Goal: Find specific page/section: Find specific page/section

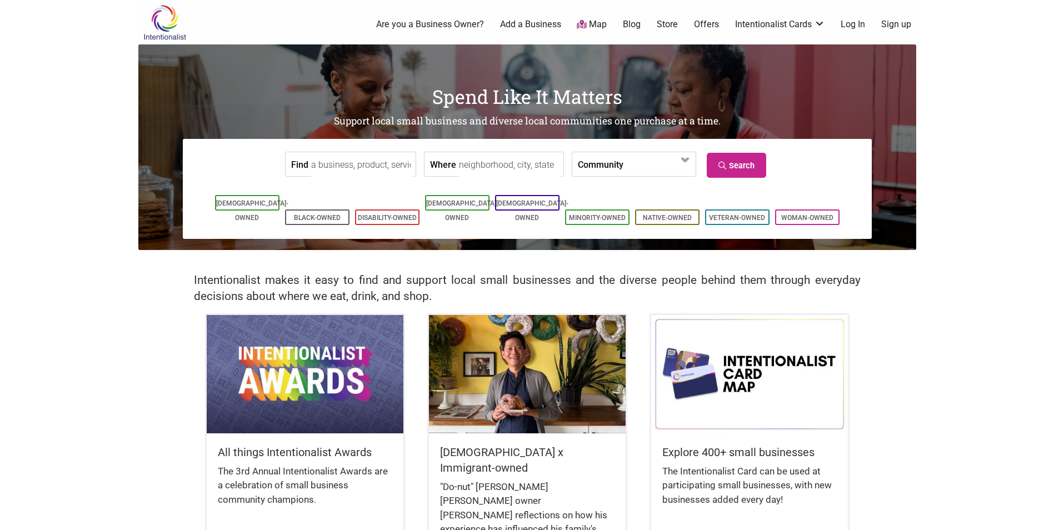
click at [519, 164] on input "Where" at bounding box center [510, 164] width 102 height 25
type input "Missoula, [GEOGRAPHIC_DATA], [GEOGRAPHIC_DATA]"
click at [720, 168] on icon at bounding box center [723, 166] width 11 height 8
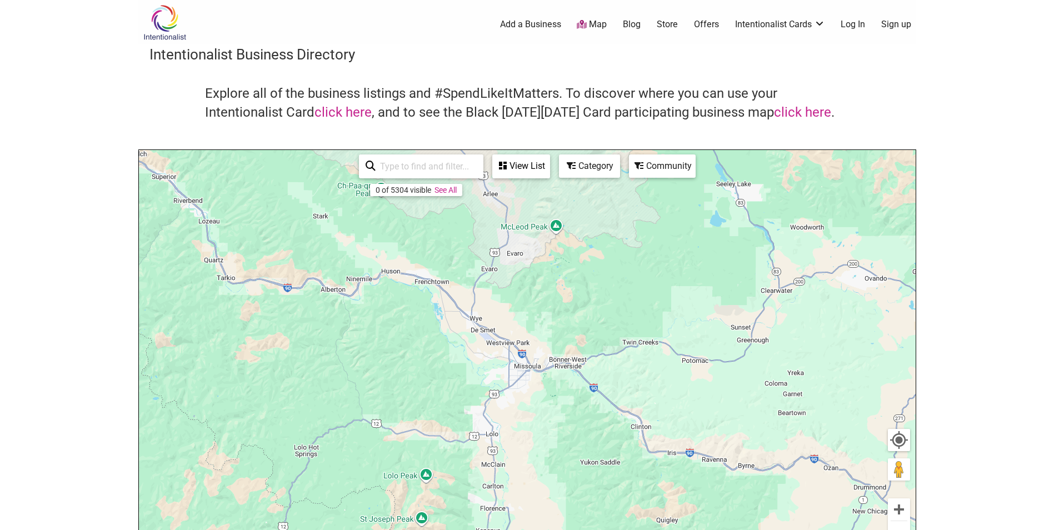
click at [530, 162] on div "View List" at bounding box center [521, 166] width 56 height 21
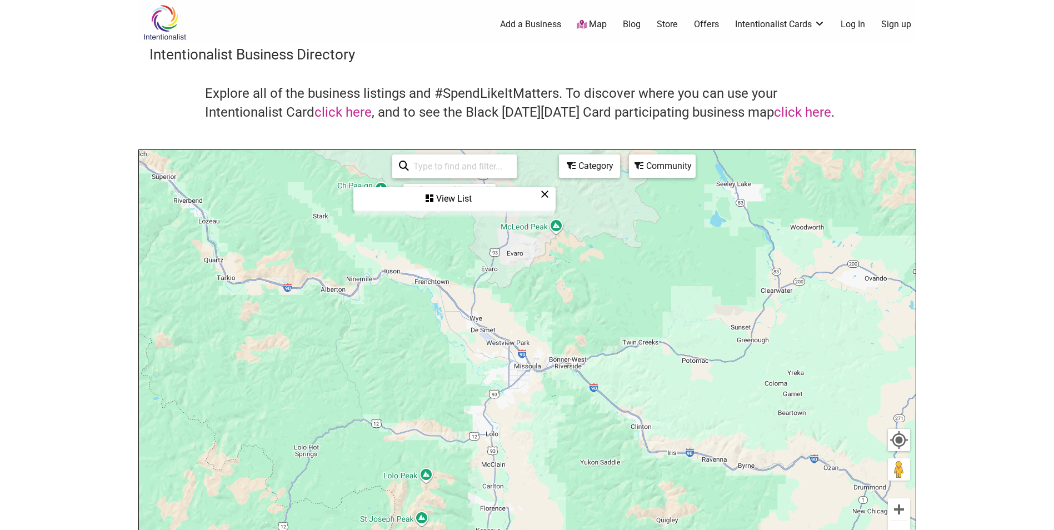
click at [450, 202] on div "View List" at bounding box center [454, 198] width 200 height 21
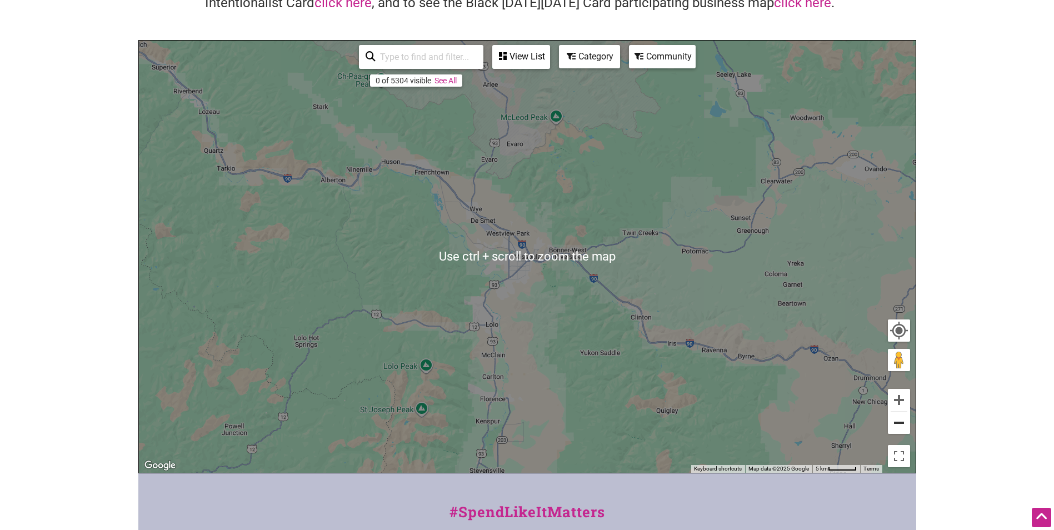
scroll to position [110, 0]
click at [903, 425] on button "Zoom out" at bounding box center [899, 422] width 22 height 22
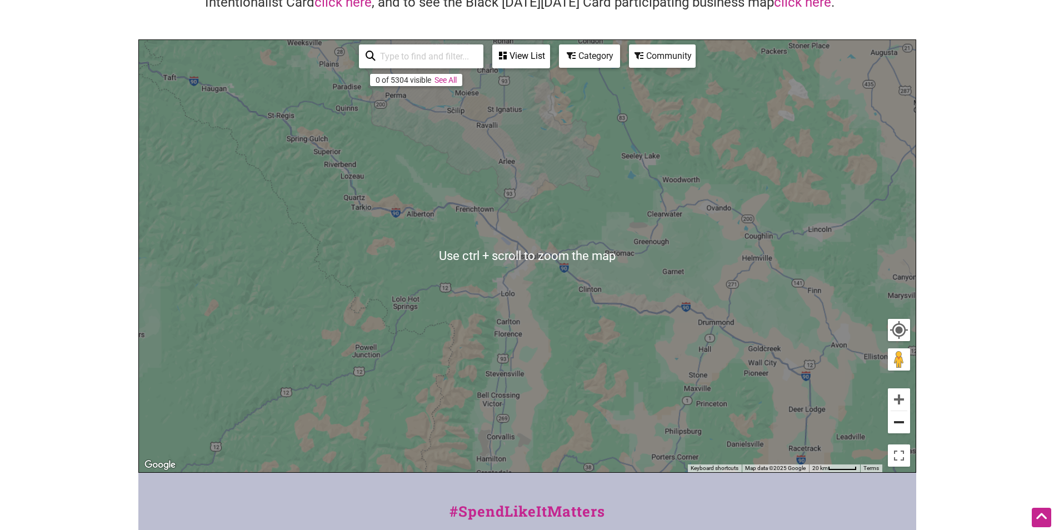
click at [903, 425] on button "Zoom out" at bounding box center [899, 422] width 22 height 22
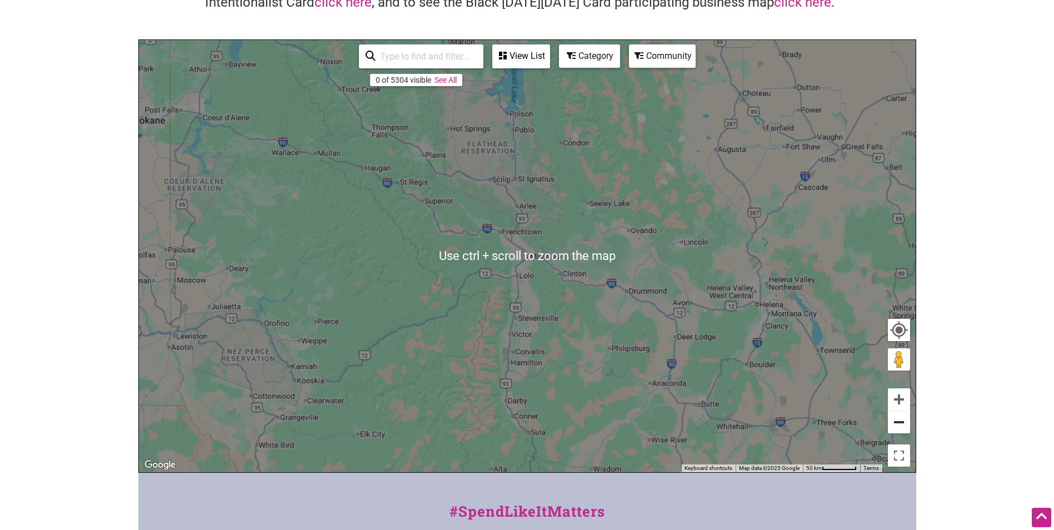
click at [903, 425] on button "Zoom out" at bounding box center [899, 422] width 22 height 22
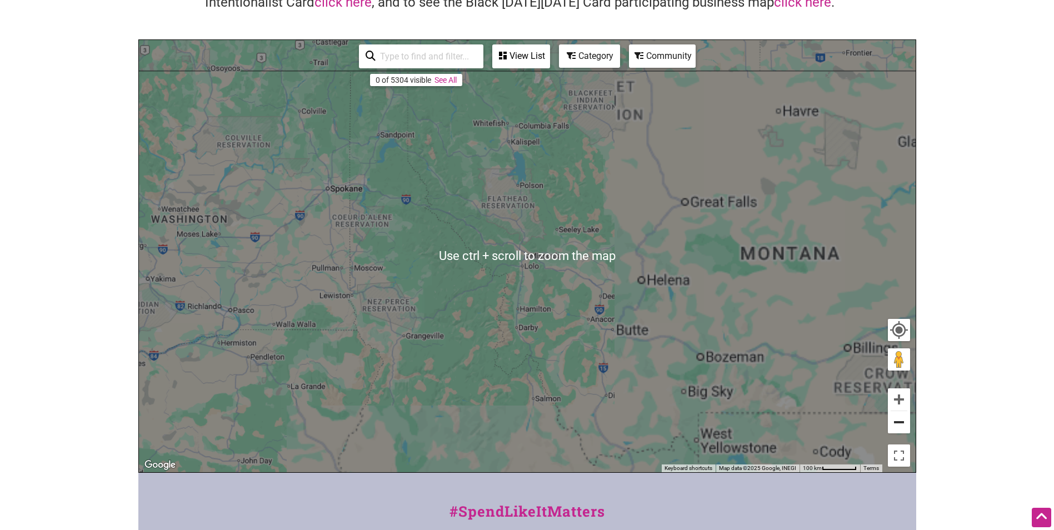
click at [903, 425] on button "Zoom out" at bounding box center [899, 422] width 22 height 22
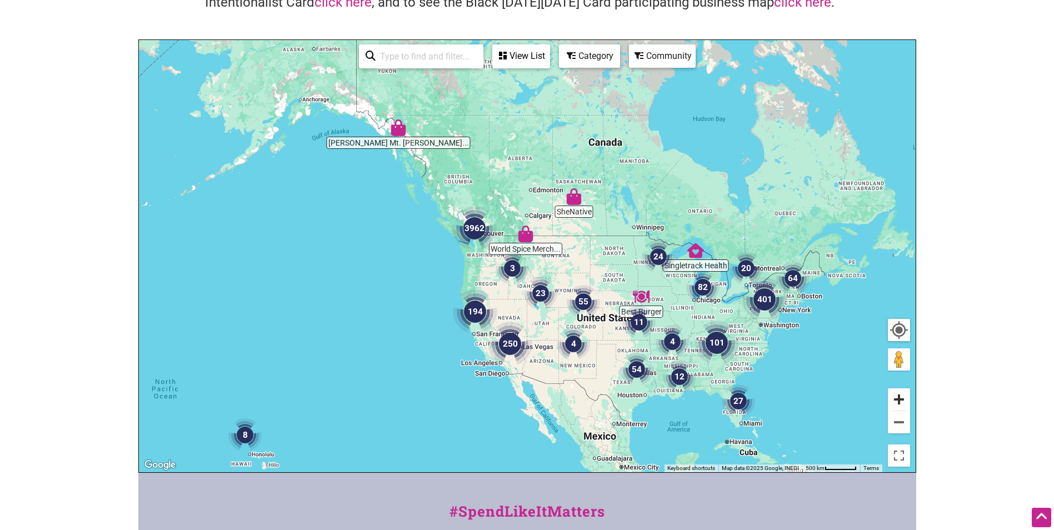
click at [902, 398] on button "Zoom in" at bounding box center [899, 399] width 22 height 22
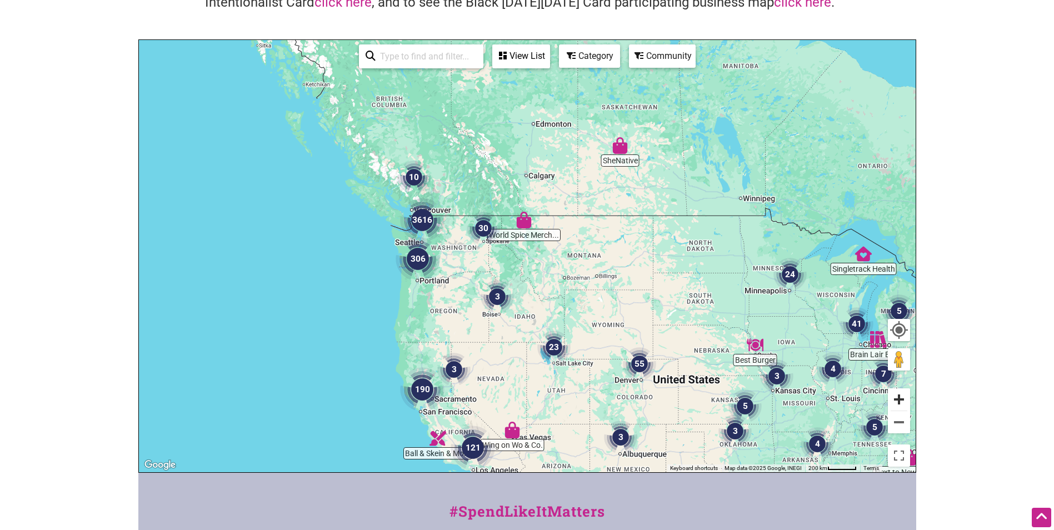
click at [900, 398] on button "Zoom in" at bounding box center [899, 399] width 22 height 22
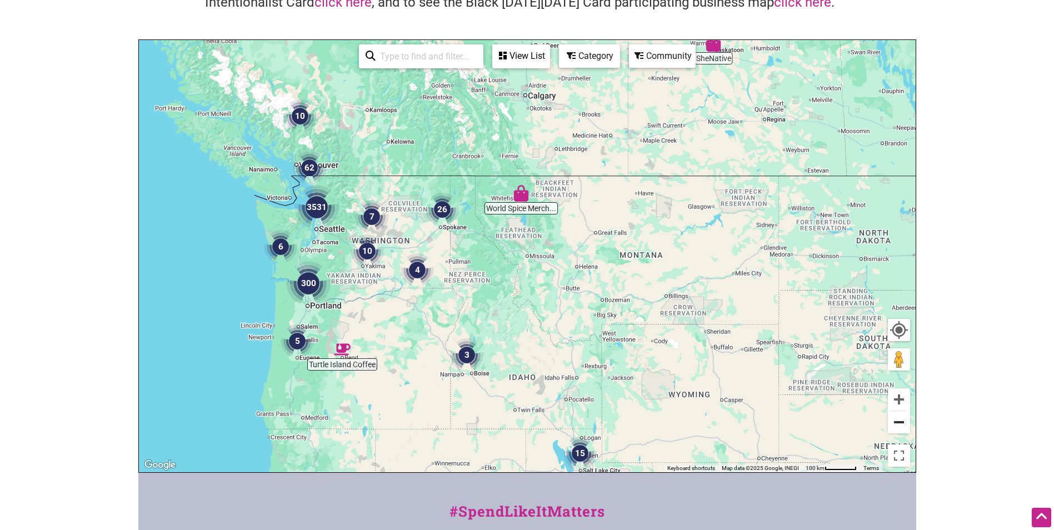
click at [898, 423] on button "Zoom out" at bounding box center [899, 422] width 22 height 22
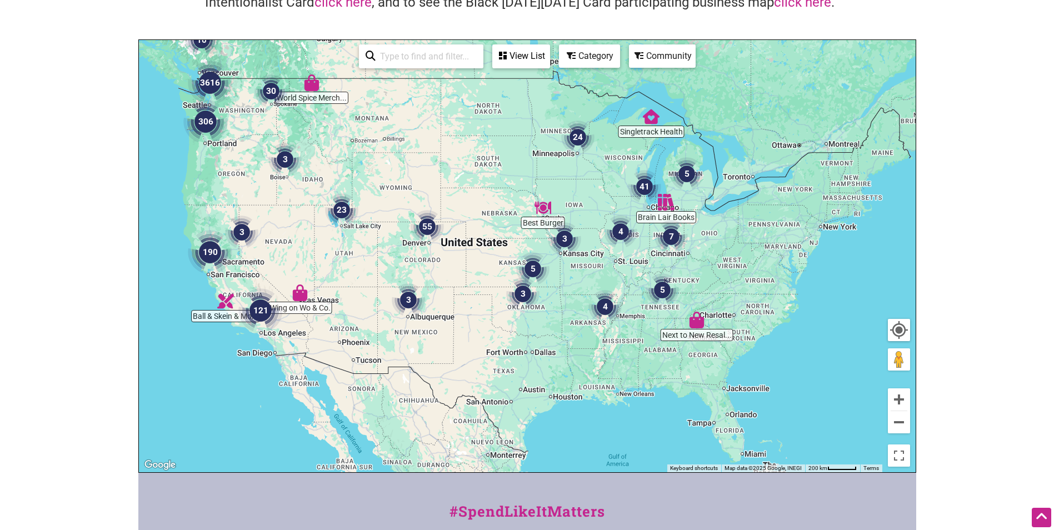
drag, startPoint x: 697, startPoint y: 375, endPoint x: 483, endPoint y: 238, distance: 253.9
click at [483, 238] on div "To navigate, press the arrow keys." at bounding box center [527, 256] width 777 height 432
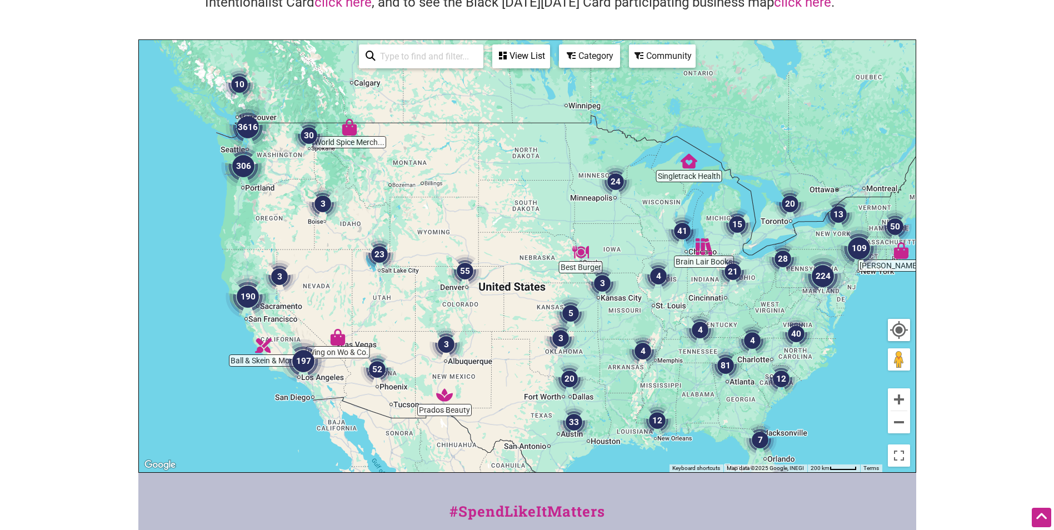
drag, startPoint x: 500, startPoint y: 182, endPoint x: 536, endPoint y: 221, distance: 53.1
click at [536, 221] on div "To navigate, press the arrow keys." at bounding box center [527, 256] width 777 height 432
